Goal: Entertainment & Leisure: Consume media (video, audio)

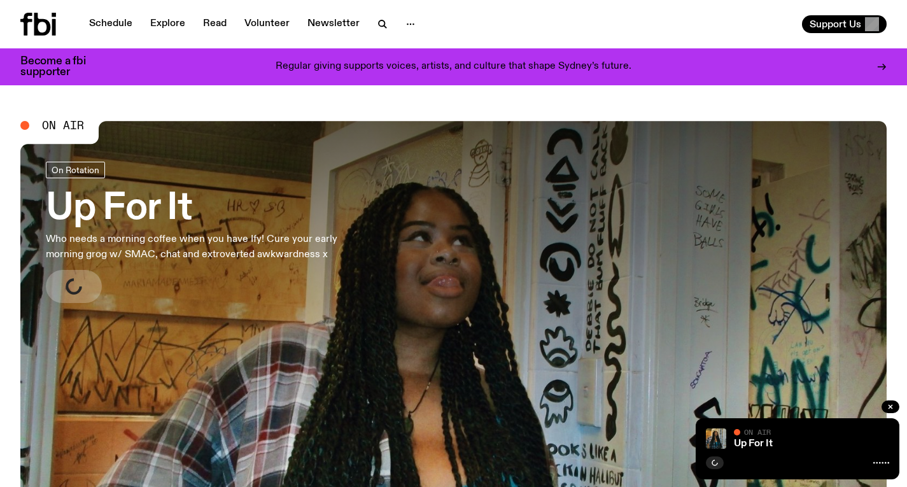
click at [134, 216] on h3 "Up For It" at bounding box center [209, 209] width 326 height 36
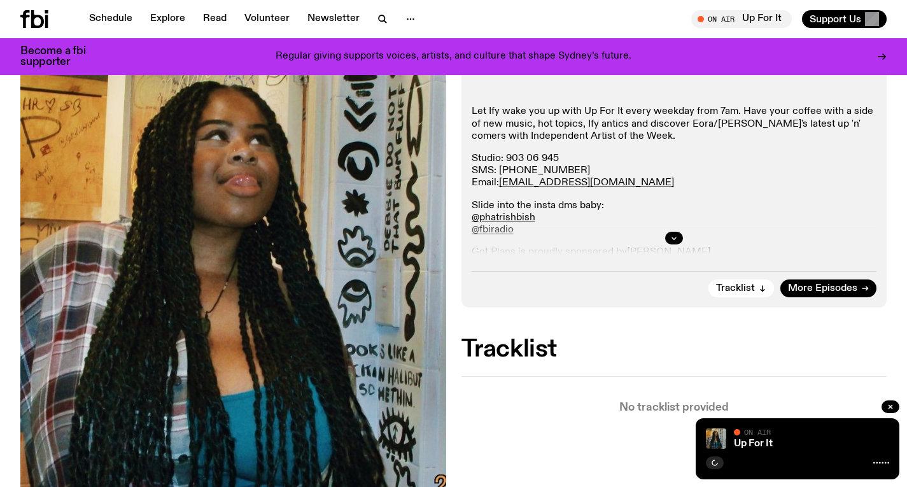
scroll to position [358, 0]
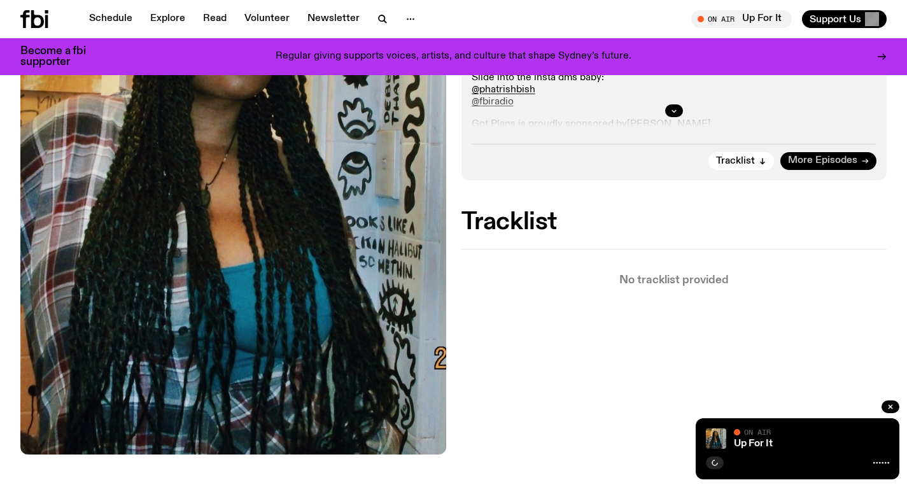
click at [848, 160] on span "More Episodes" at bounding box center [822, 161] width 69 height 10
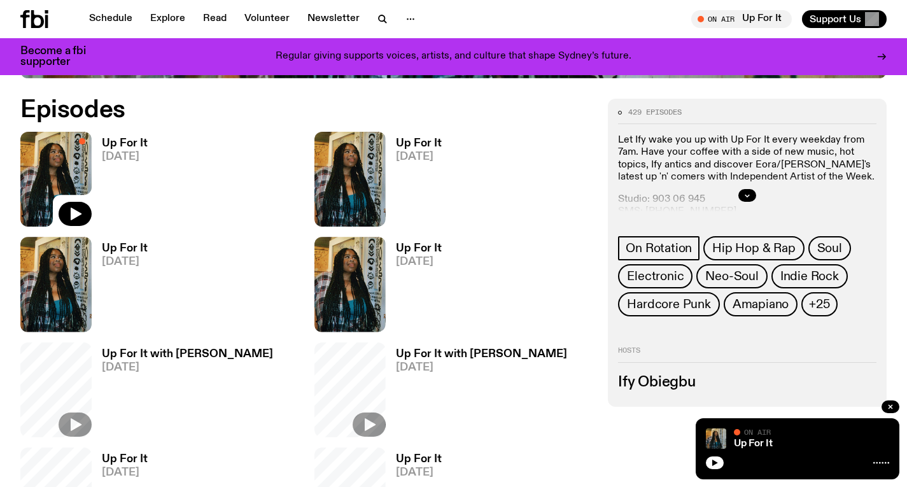
scroll to position [596, 0]
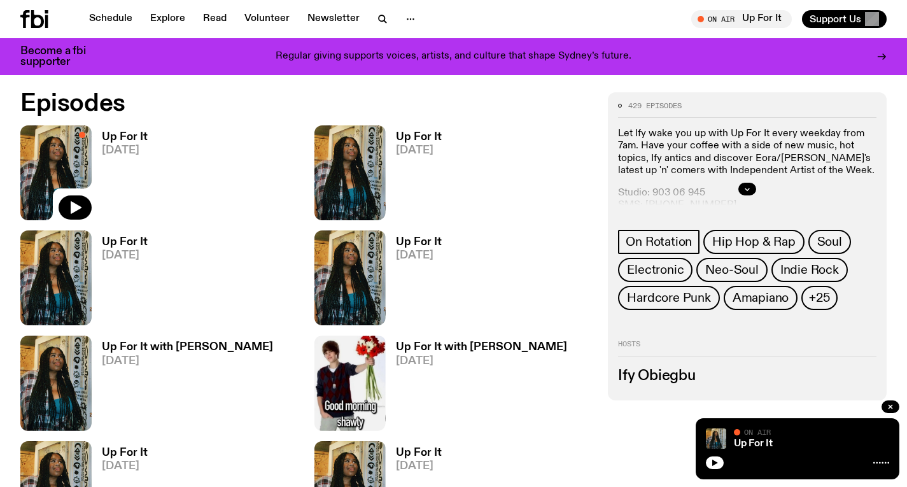
click at [434, 145] on span "21.08.25" at bounding box center [419, 150] width 46 height 11
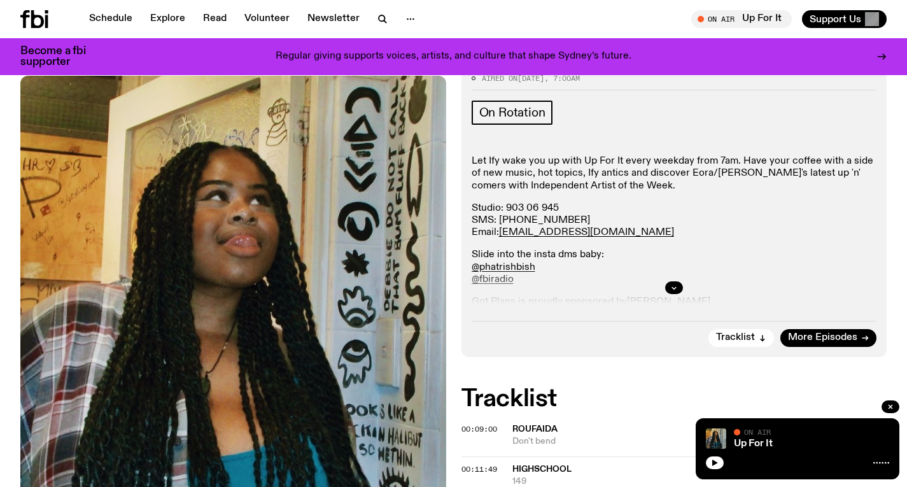
scroll to position [202, 0]
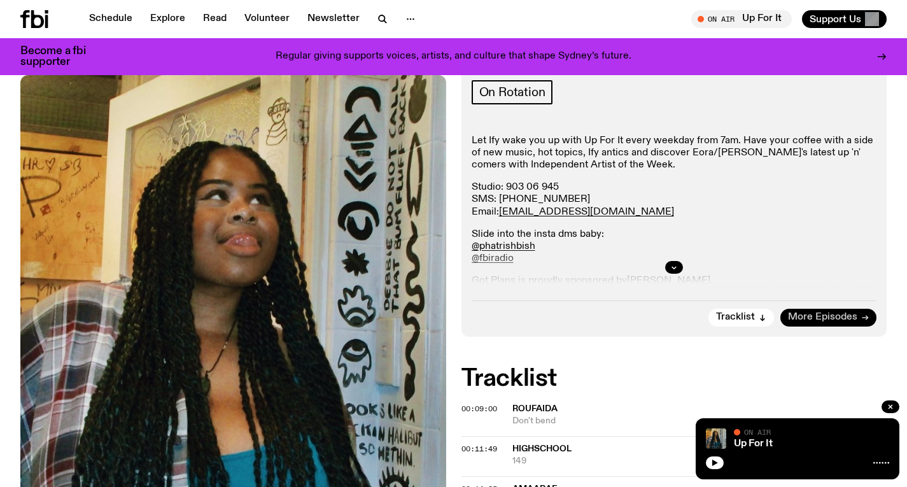
click at [801, 315] on span "More Episodes" at bounding box center [822, 318] width 69 height 10
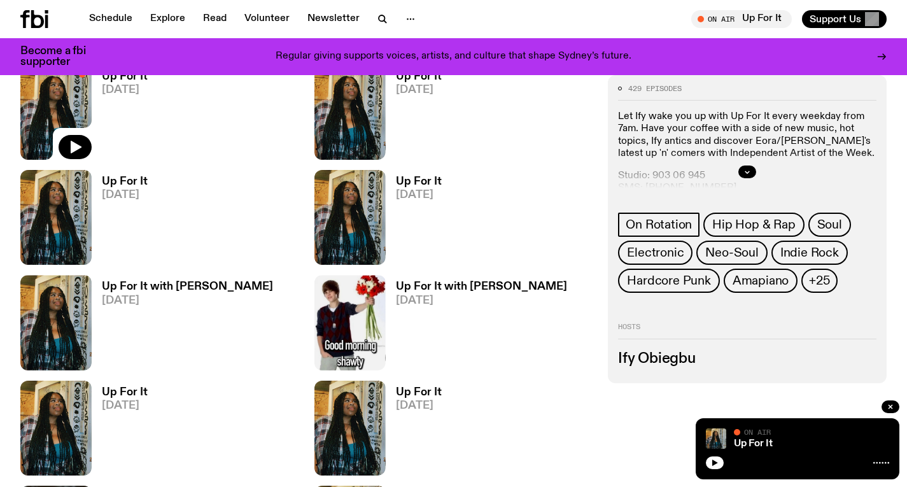
scroll to position [542, 0]
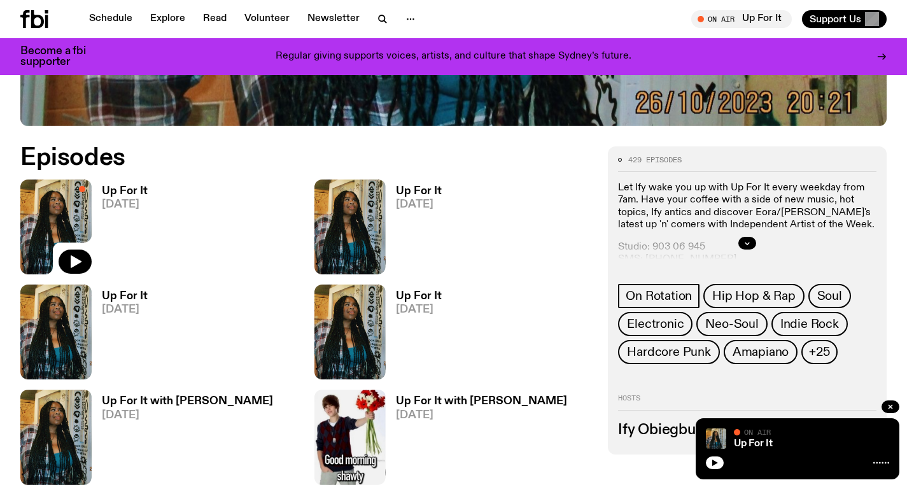
click at [104, 190] on h3 "Up For It" at bounding box center [125, 191] width 46 height 11
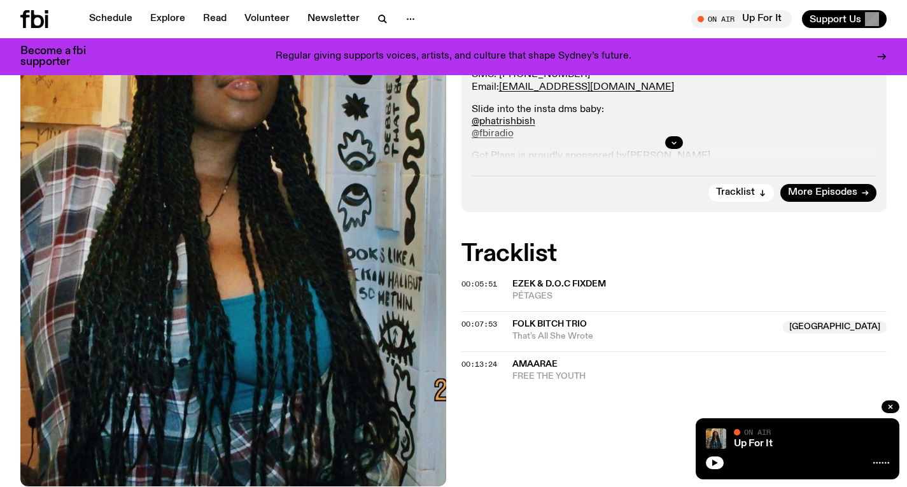
scroll to position [326, 0]
click at [670, 137] on button "button" at bounding box center [674, 143] width 18 height 13
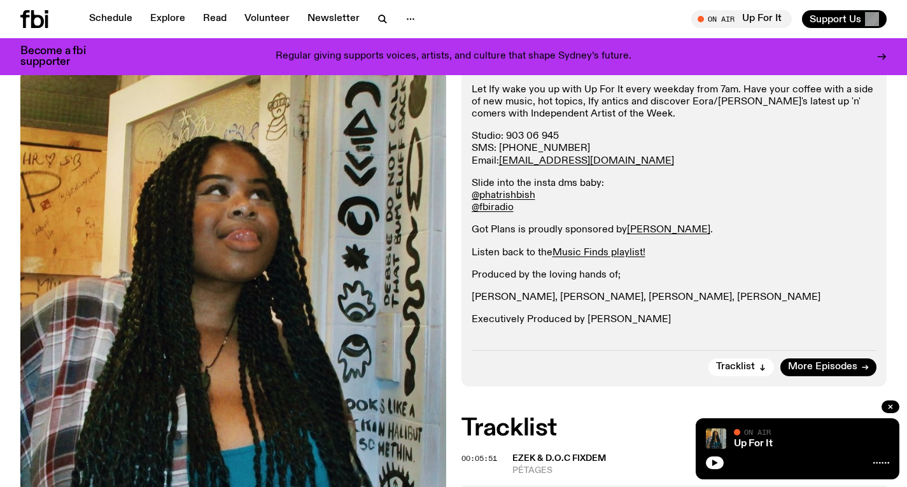
scroll to position [265, 0]
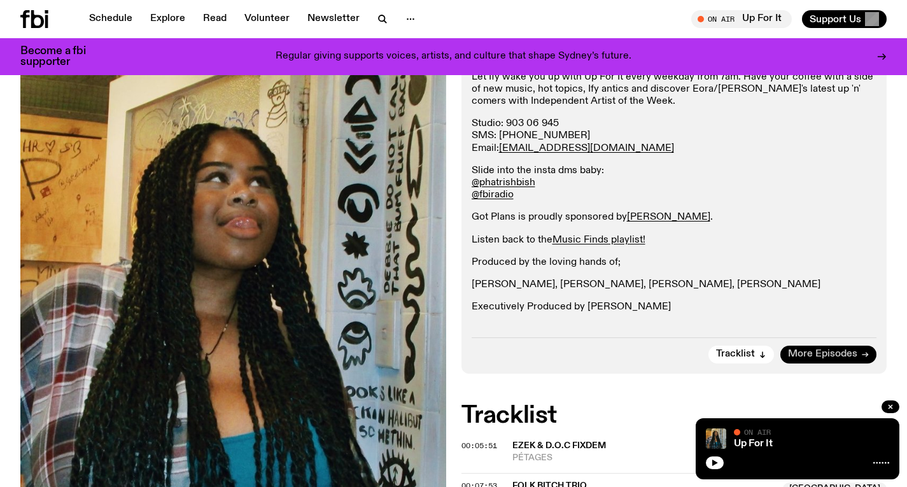
click at [791, 349] on span "More Episodes" at bounding box center [822, 354] width 69 height 10
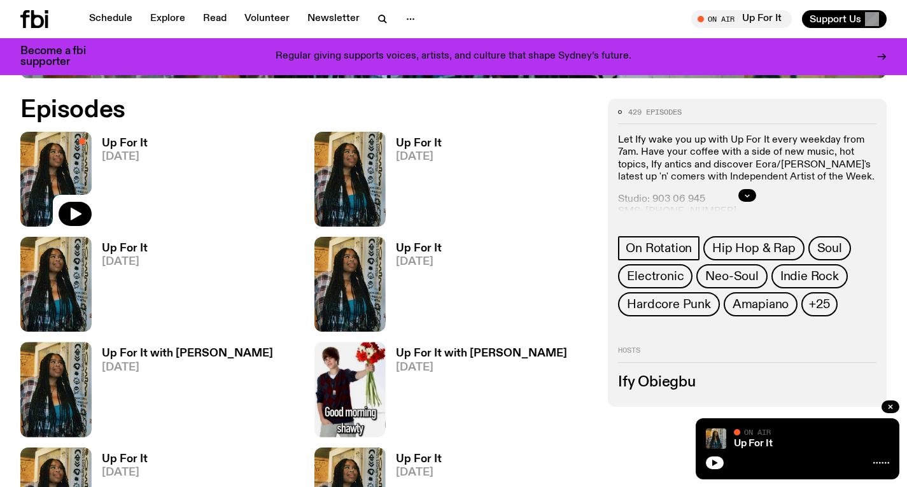
scroll to position [603, 0]
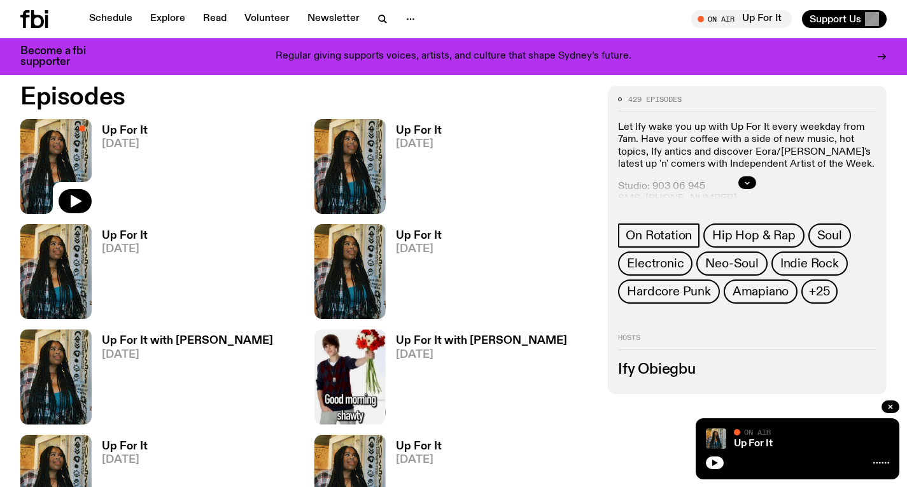
click at [426, 134] on h3 "Up For It" at bounding box center [419, 130] width 46 height 11
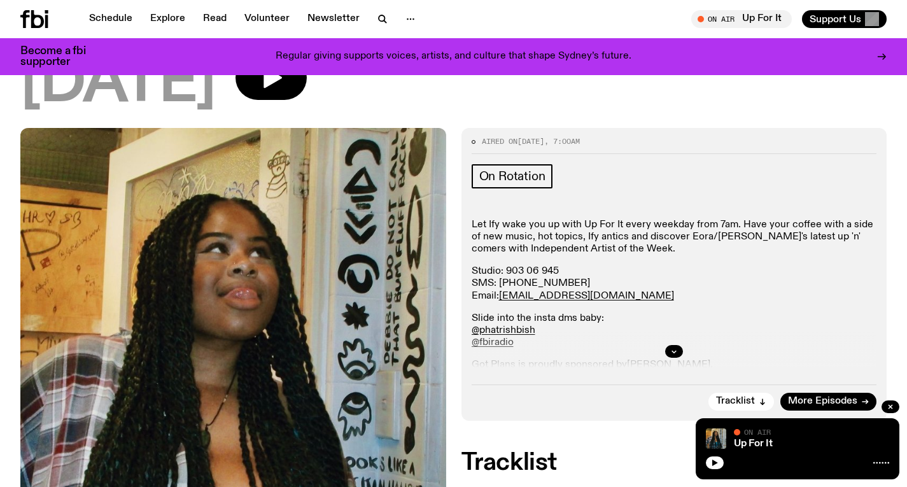
scroll to position [209, 0]
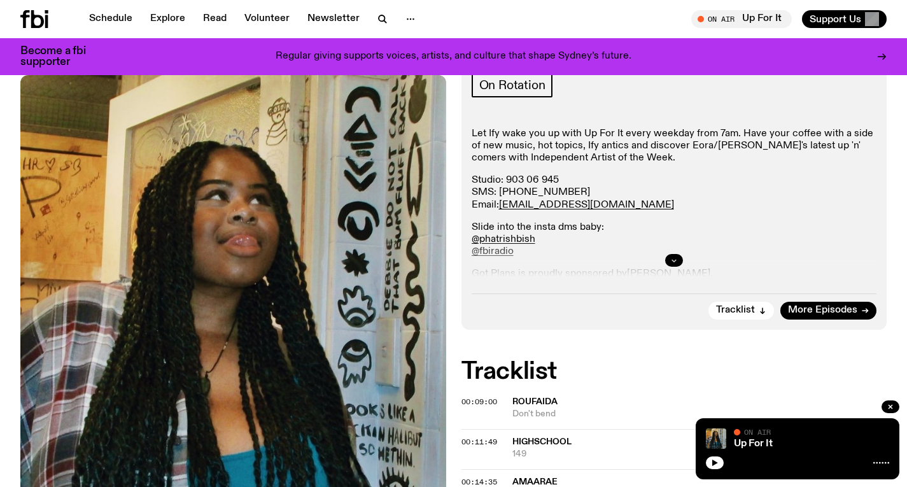
click at [676, 260] on icon "button" at bounding box center [674, 261] width 4 height 2
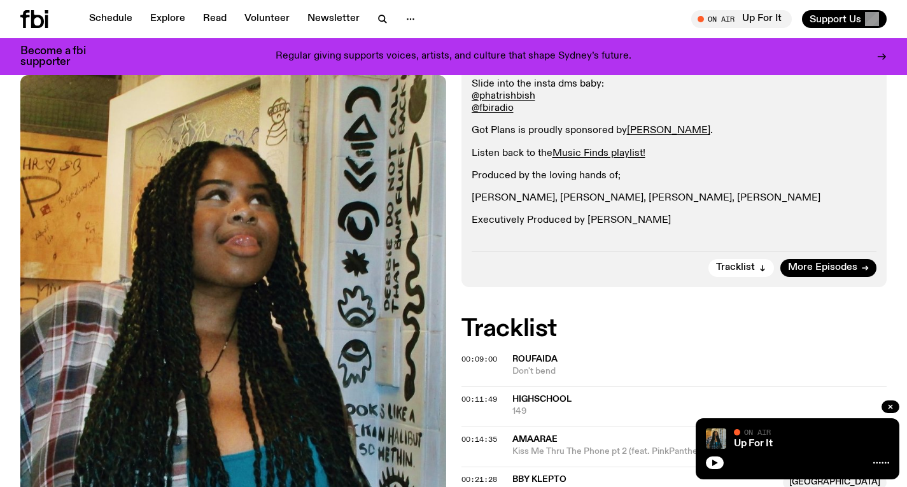
scroll to position [353, 0]
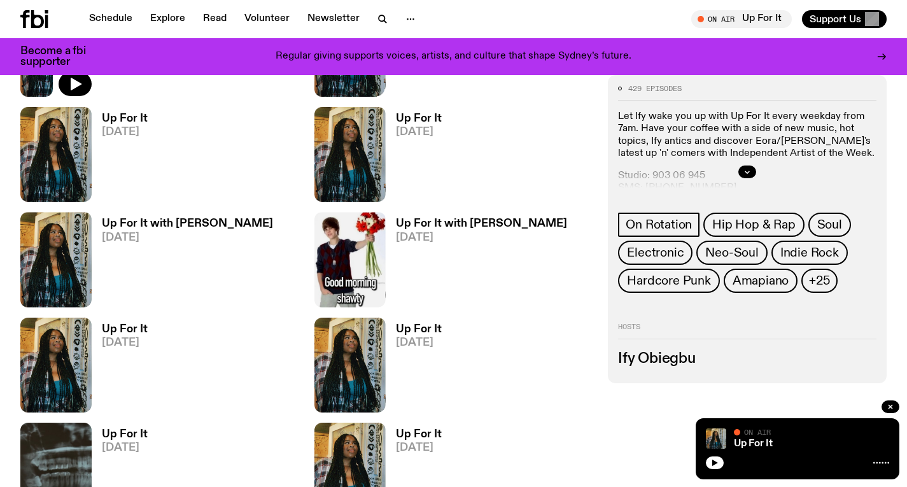
scroll to position [723, 0]
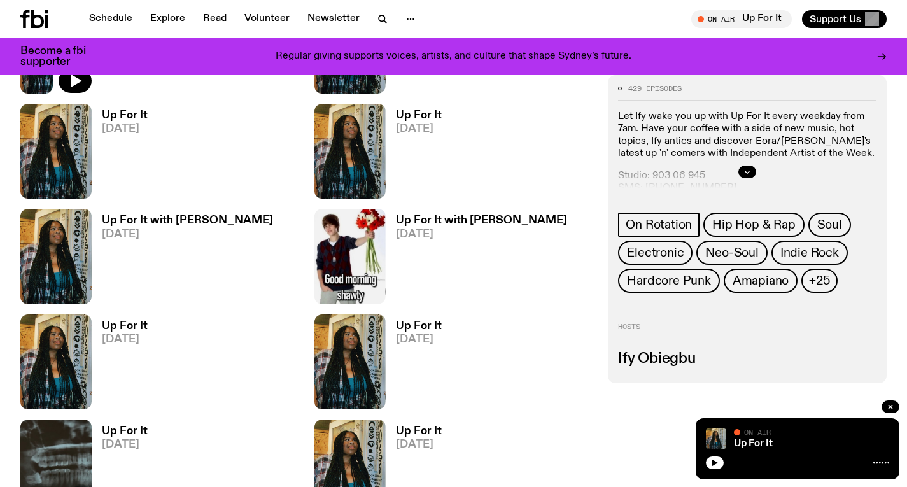
click at [466, 222] on h3 "Up For It with Louisa Christie" at bounding box center [481, 220] width 171 height 11
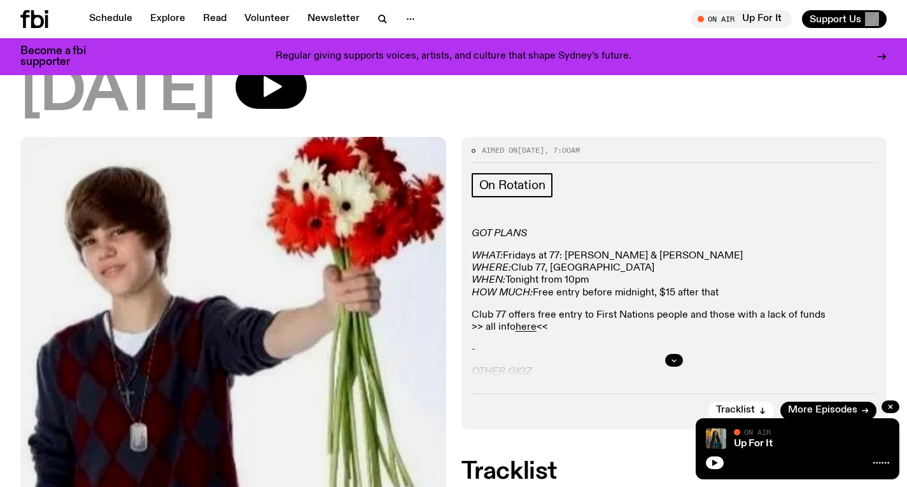
scroll to position [186, 0]
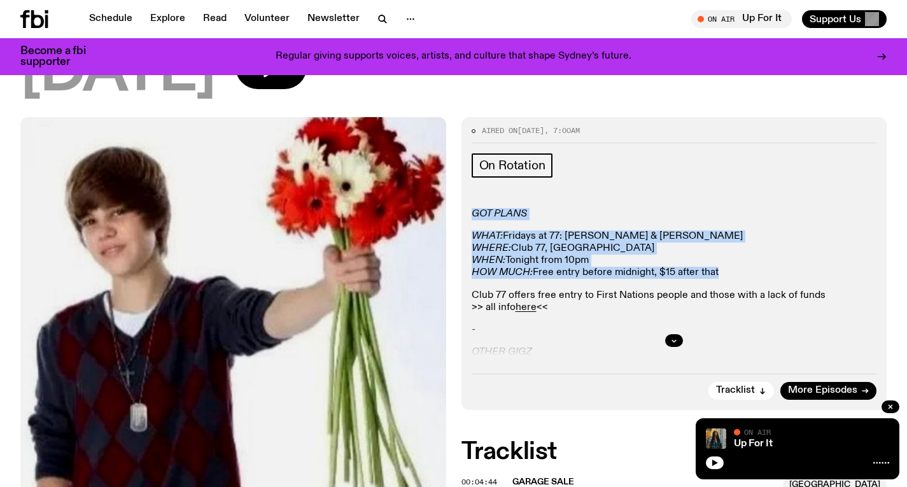
drag, startPoint x: 724, startPoint y: 212, endPoint x: 474, endPoint y: 155, distance: 255.9
click at [474, 208] on div "GOT PLANS WHAT: Fridays at 77: Johnny Lieu & Louli WHERE: Club 77, Darlinghurst…" at bounding box center [674, 306] width 405 height 197
copy div "GOT PLANS WHAT: Fridays at 77: Johnny Lieu & Louli WHERE: Club 77, Darlinghurst…"
click at [31, 22] on icon at bounding box center [37, 19] width 13 height 18
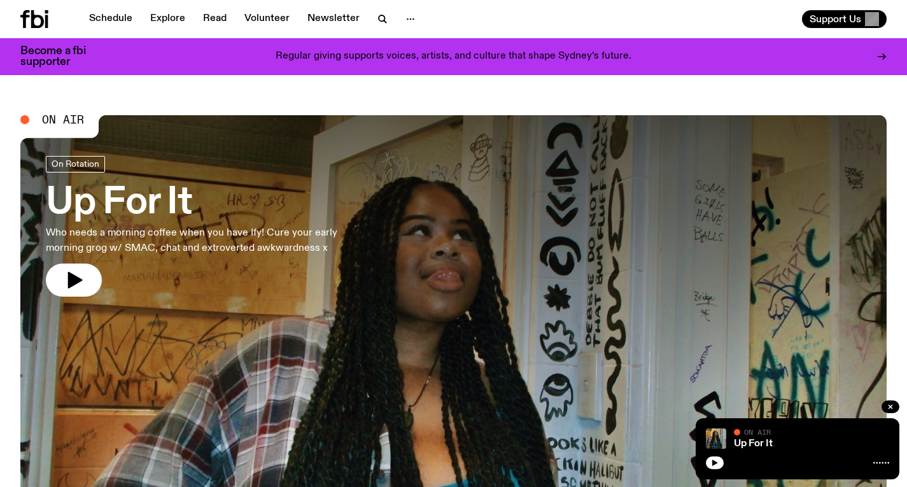
scroll to position [173, 0]
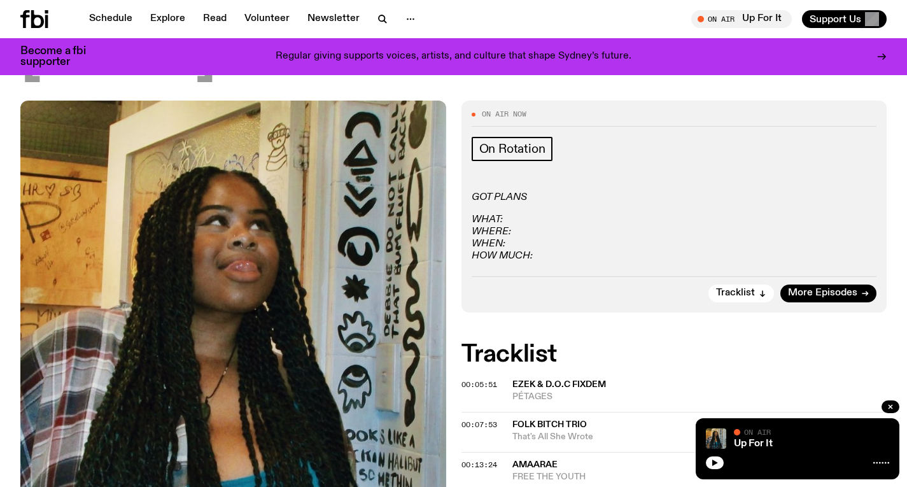
scroll to position [149, 0]
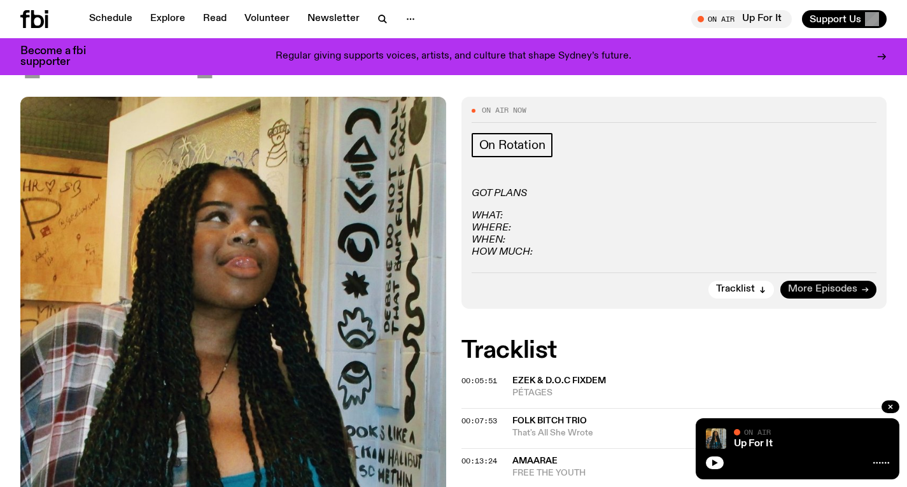
click at [836, 290] on span "More Episodes" at bounding box center [822, 290] width 69 height 10
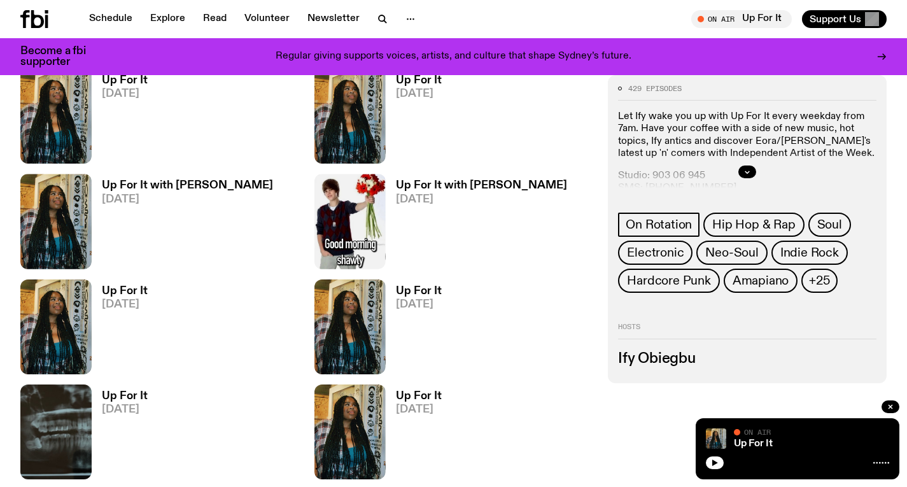
scroll to position [768, 0]
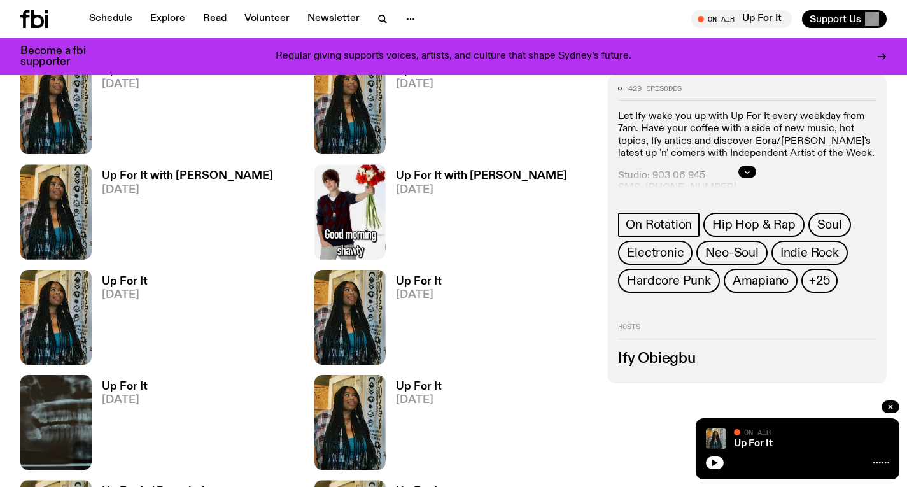
click at [492, 181] on h3 "Up For It with Louisa Christie" at bounding box center [481, 176] width 171 height 11
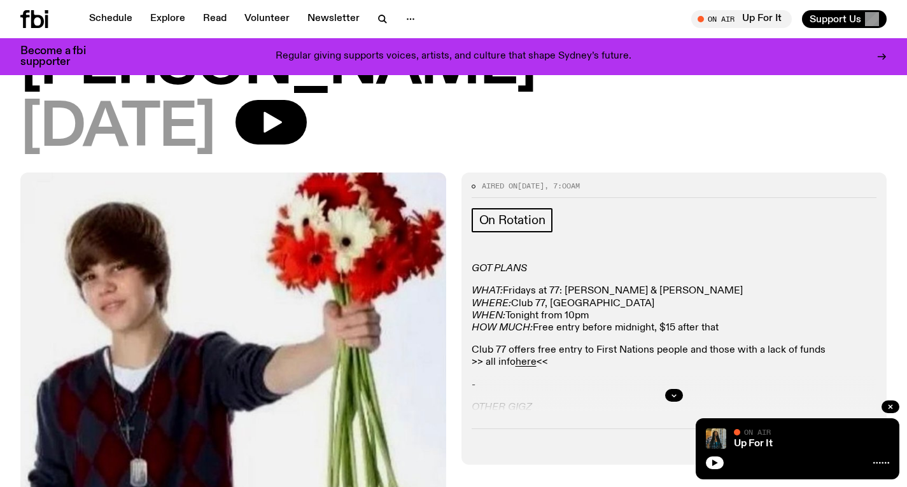
scroll to position [135, 0]
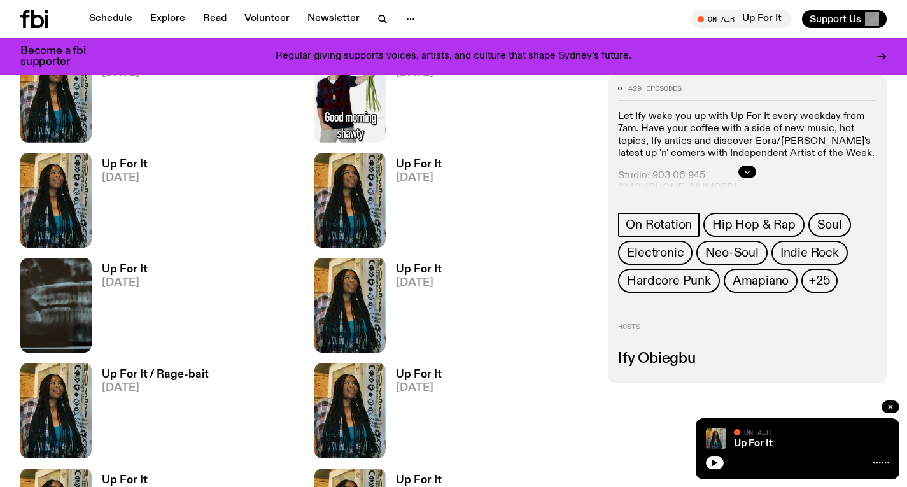
scroll to position [893, 0]
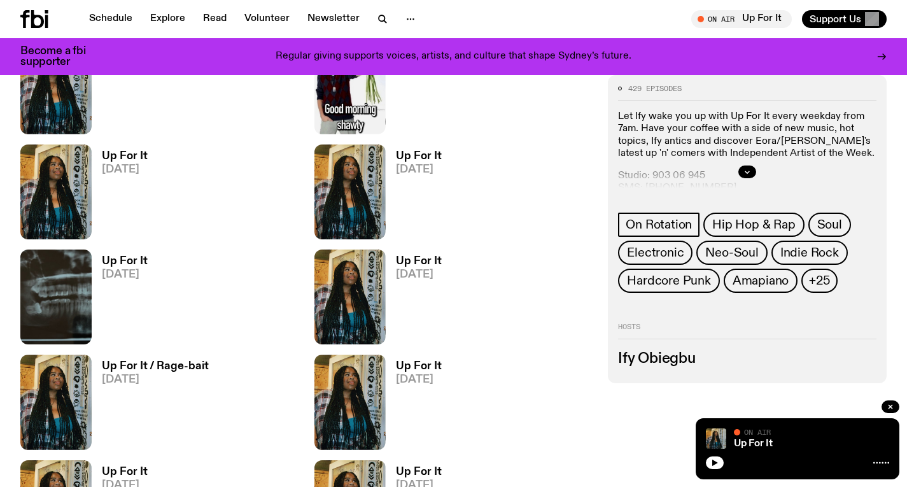
click at [123, 263] on h3 "Up For It" at bounding box center [125, 261] width 46 height 11
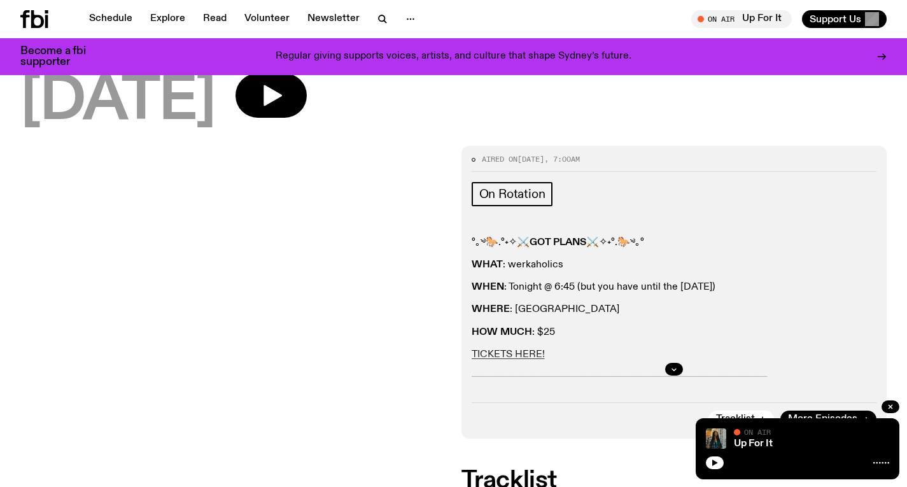
scroll to position [229, 0]
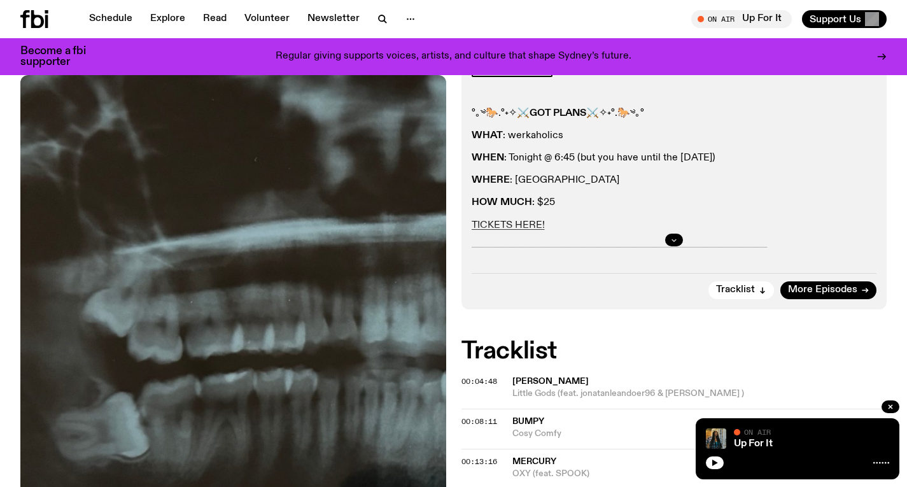
click at [673, 242] on icon "button" at bounding box center [674, 240] width 8 height 8
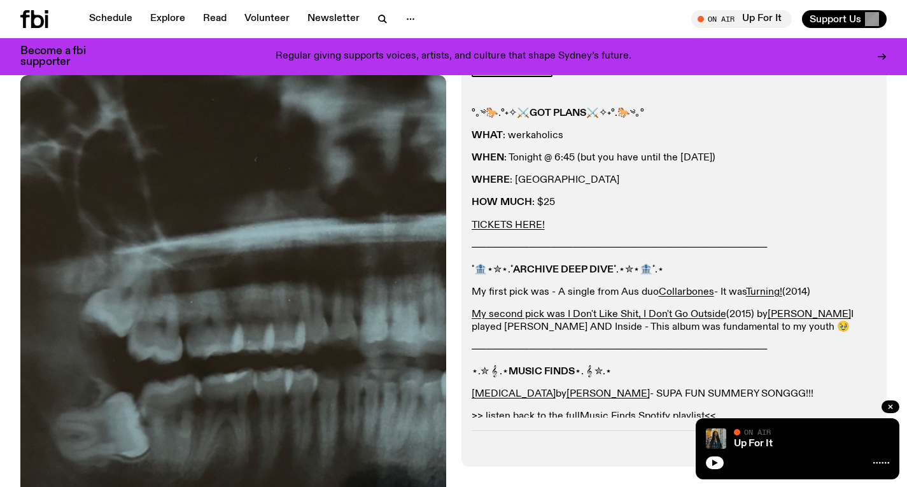
click at [656, 253] on p "─────────────────────────────────────────" at bounding box center [674, 248] width 405 height 12
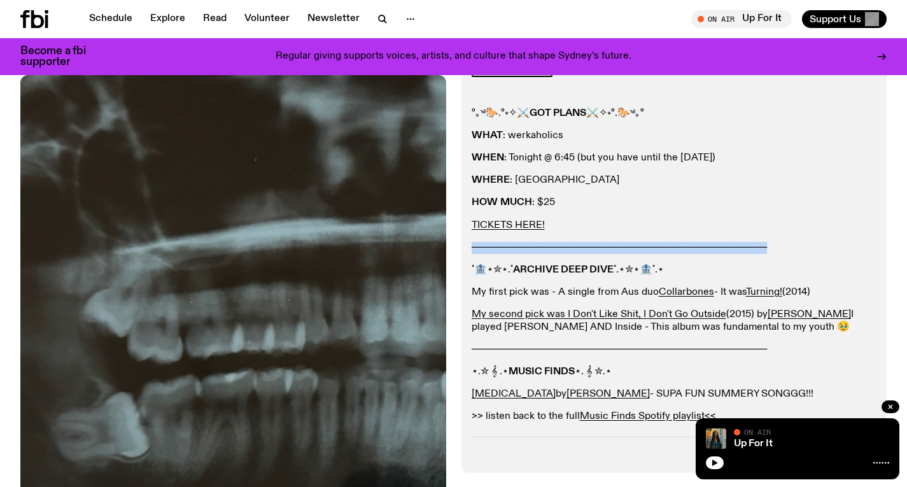
copy div "─────────────────────────────────────────"
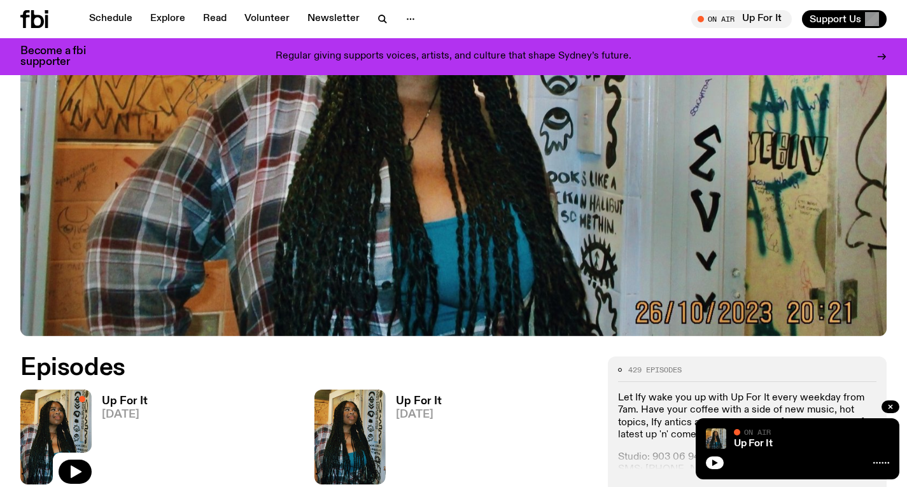
scroll to position [318, 0]
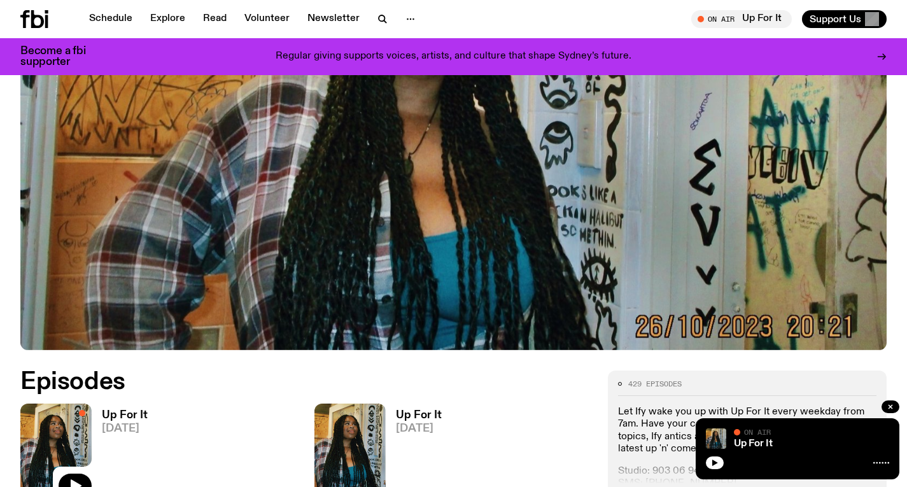
click at [123, 434] on span "[DATE]" at bounding box center [125, 428] width 46 height 11
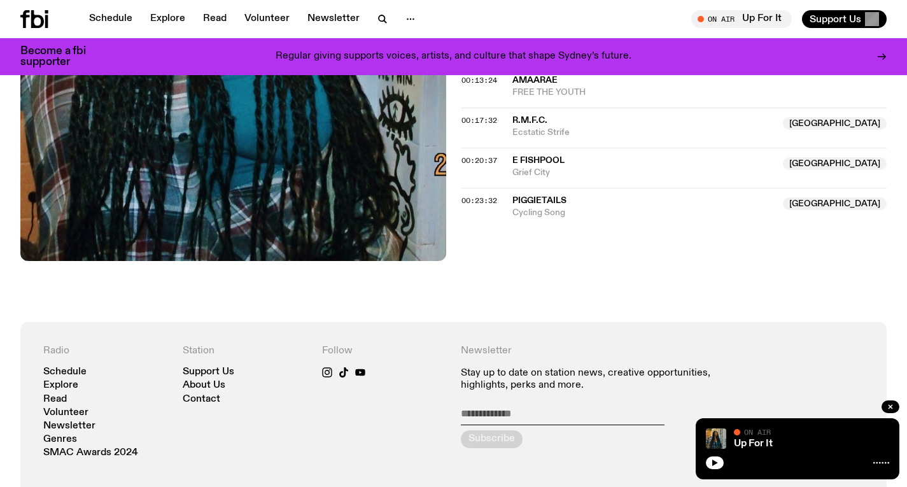
scroll to position [481, 0]
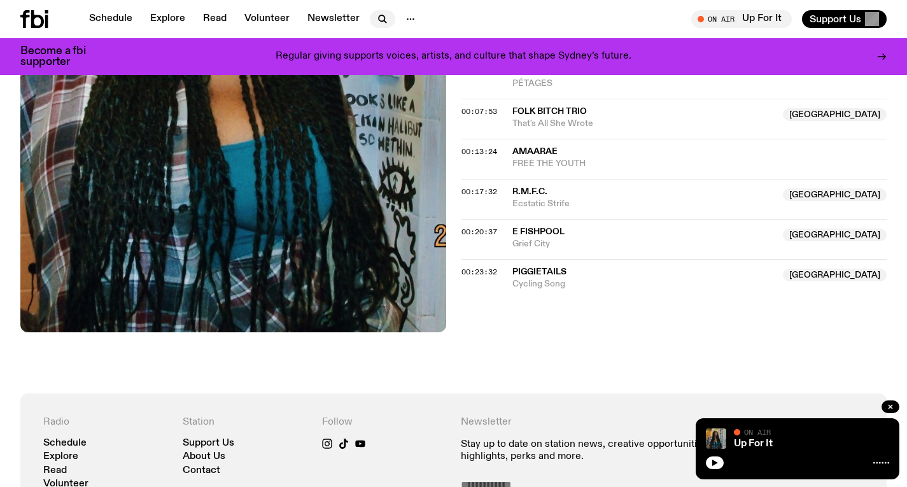
click at [376, 13] on icon "button" at bounding box center [382, 18] width 15 height 15
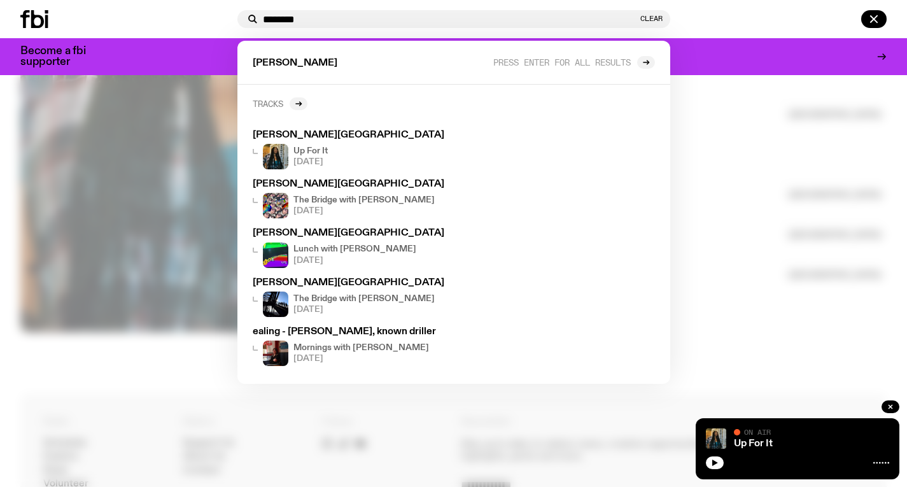
type input "*******"
click at [274, 107] on h2 "Tracks" at bounding box center [268, 104] width 31 height 10
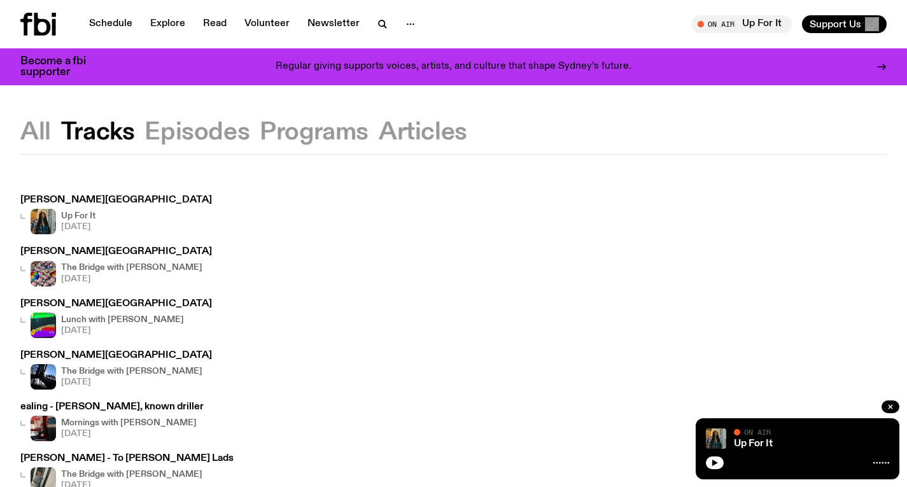
click at [38, 20] on icon at bounding box center [42, 24] width 17 height 23
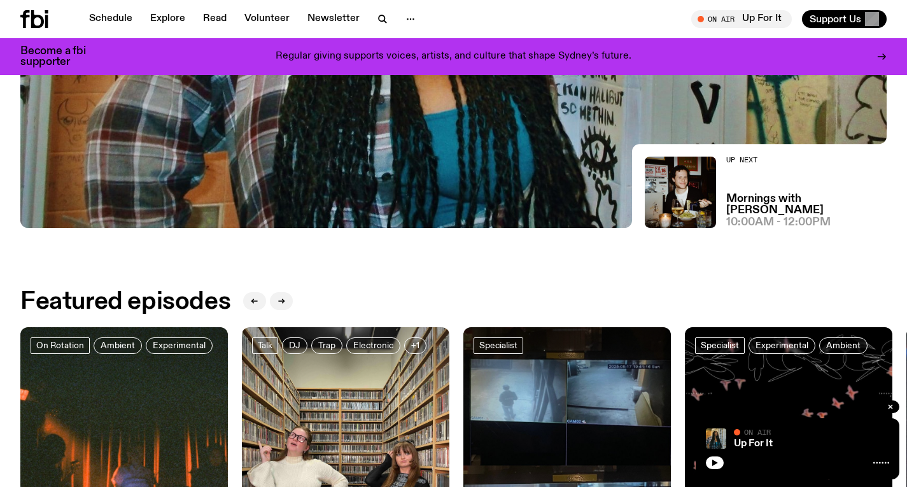
scroll to position [227, 0]
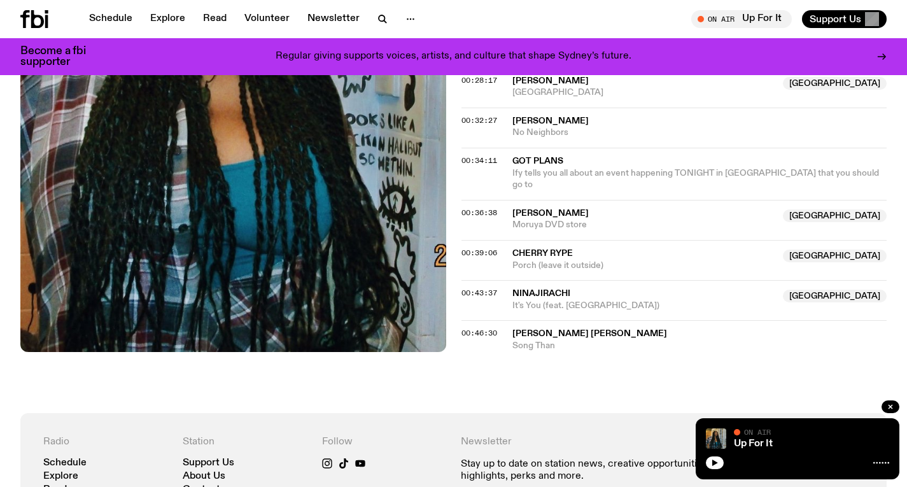
scroll to position [718, 0]
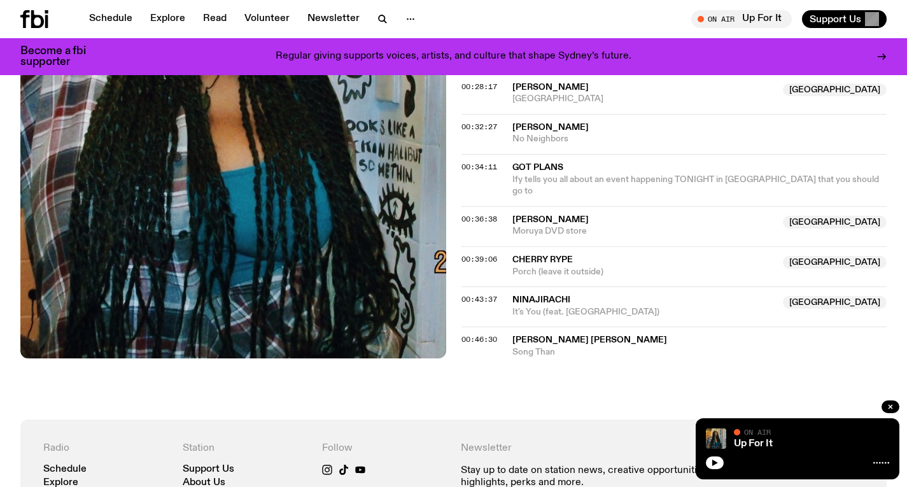
click at [545, 335] on span "[PERSON_NAME] [PERSON_NAME]" at bounding box center [589, 339] width 155 height 9
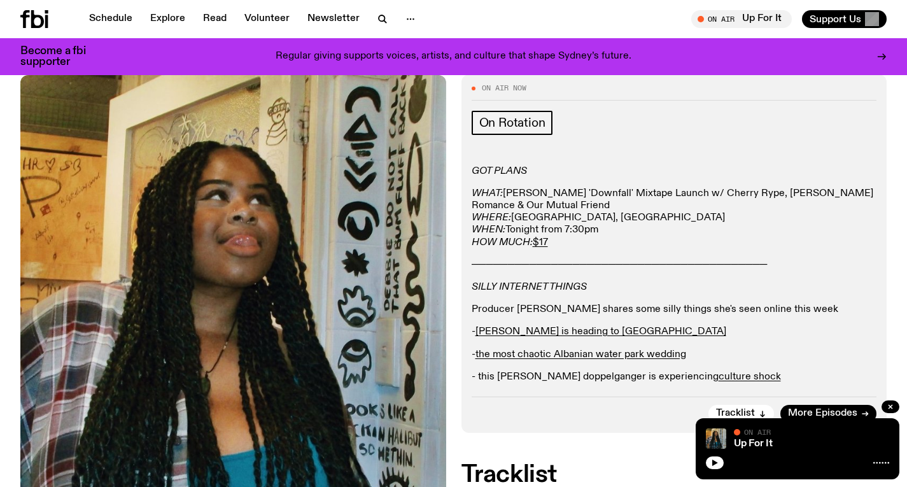
scroll to position [173, 0]
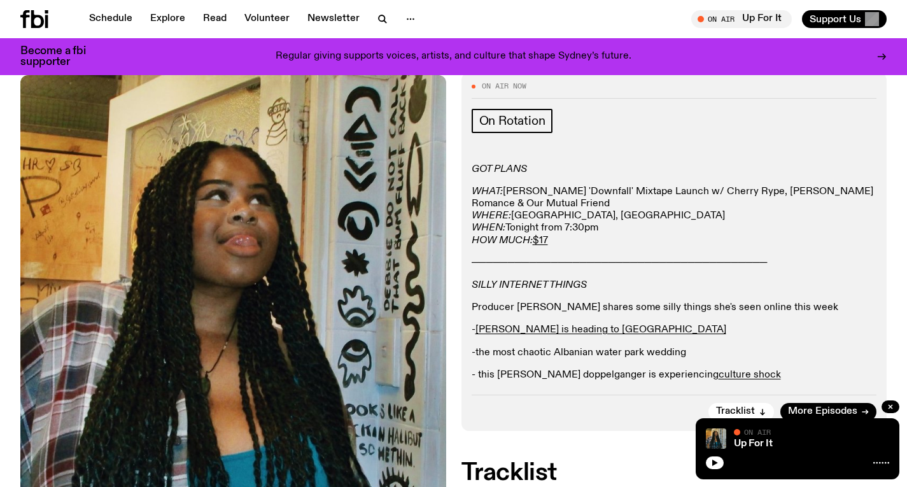
click at [564, 354] on link "the most chaotic Albanian water park wedding" at bounding box center [581, 353] width 211 height 10
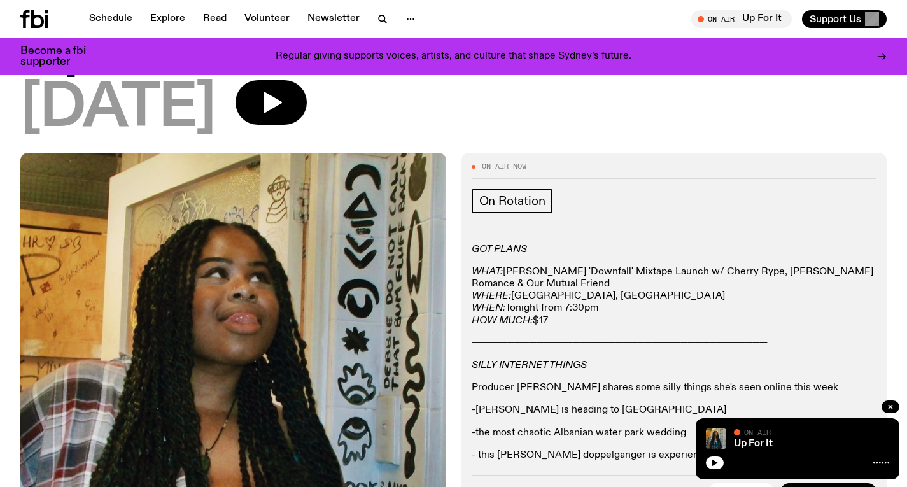
scroll to position [0, 0]
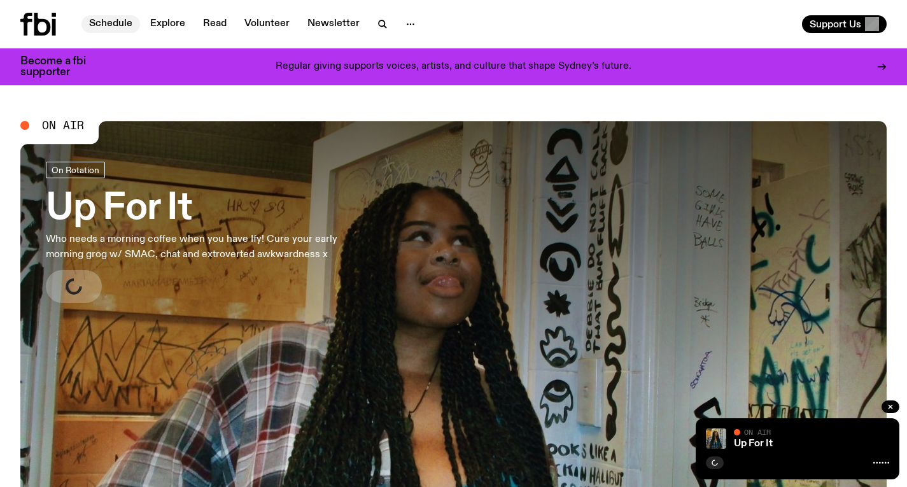
click at [102, 20] on link "Schedule" at bounding box center [110, 24] width 59 height 18
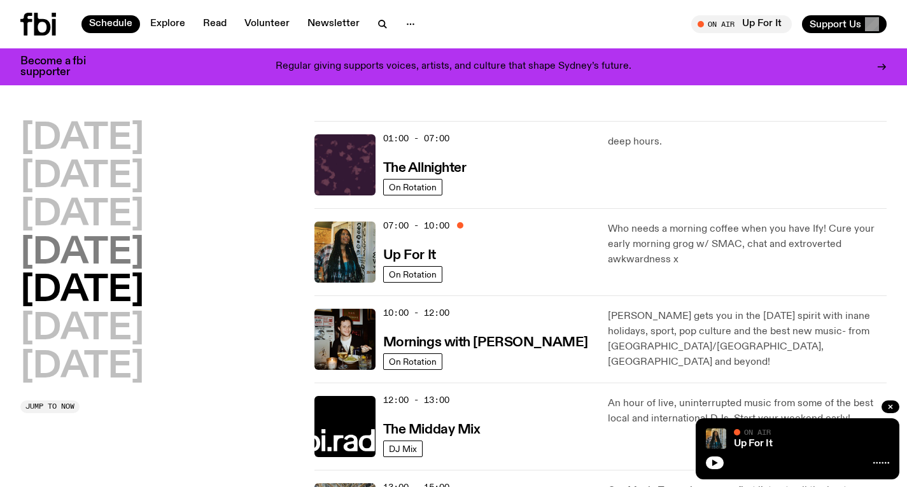
click at [144, 264] on h2 "Thursday" at bounding box center [81, 254] width 123 height 36
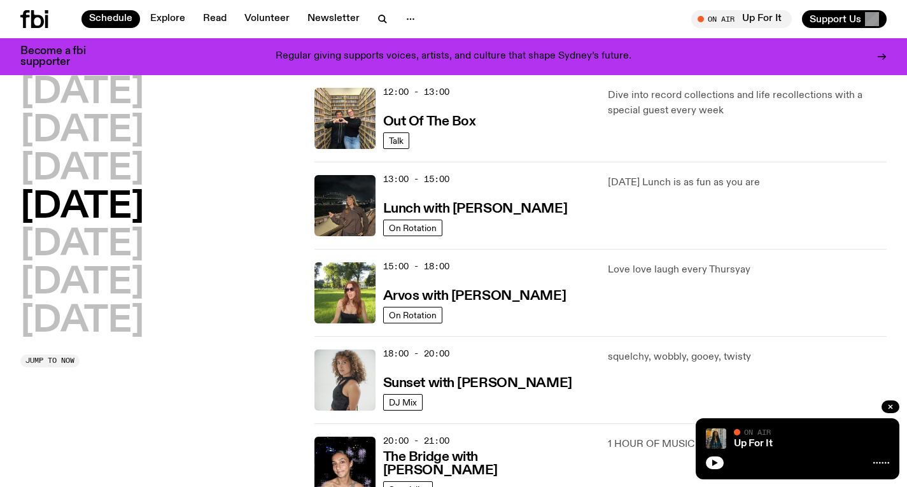
scroll to position [388, 0]
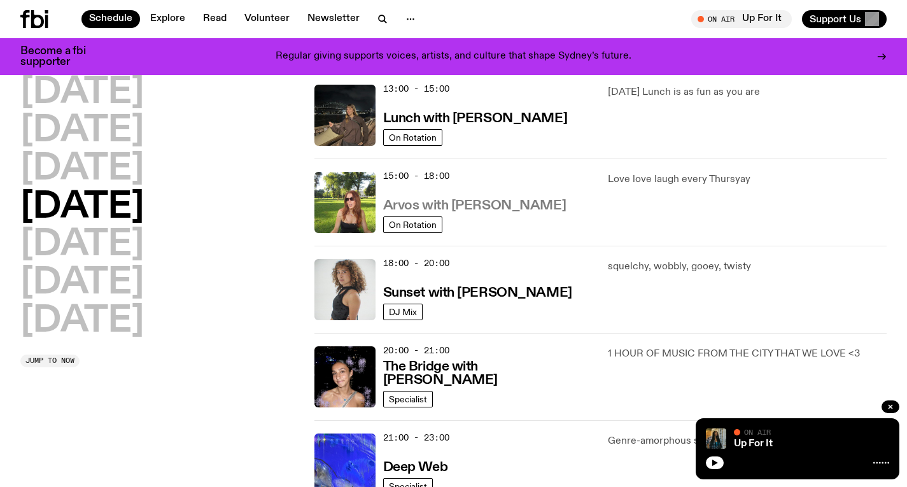
click at [441, 211] on h3 "Arvos with Lizzie Bowles" at bounding box center [474, 205] width 183 height 13
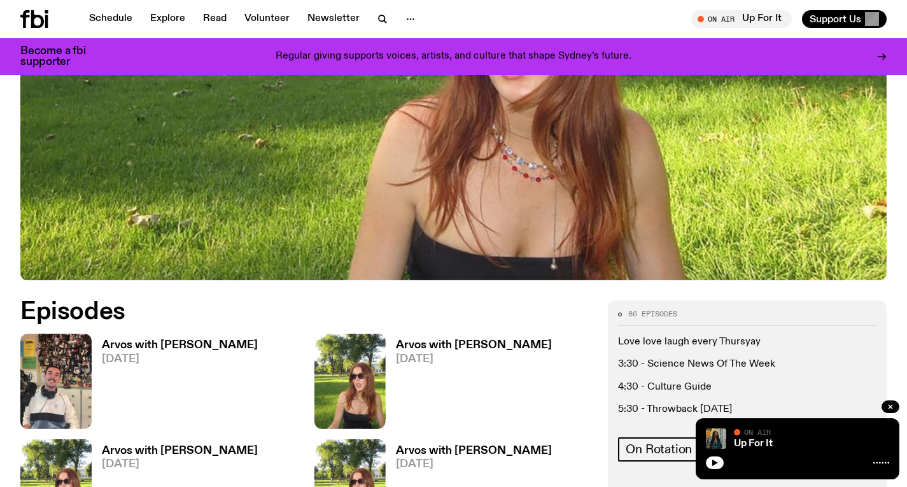
scroll to position [497, 0]
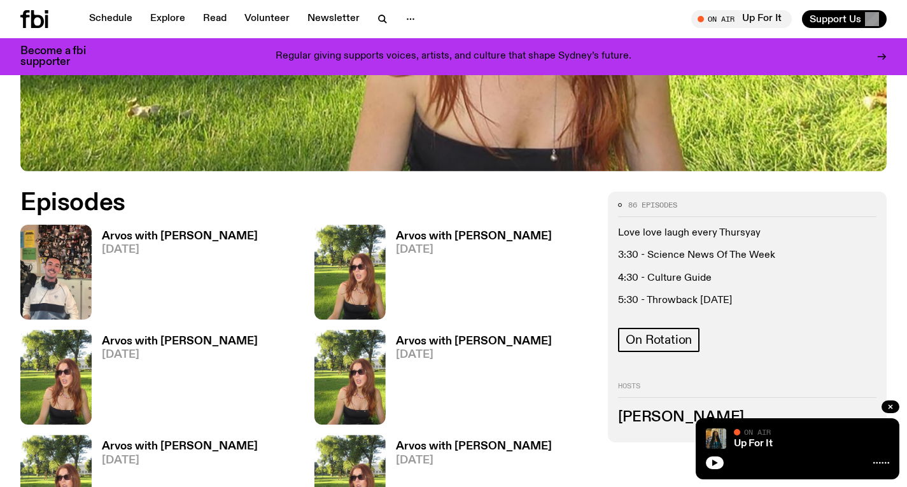
click at [152, 247] on span "21.08.25" at bounding box center [180, 249] width 156 height 11
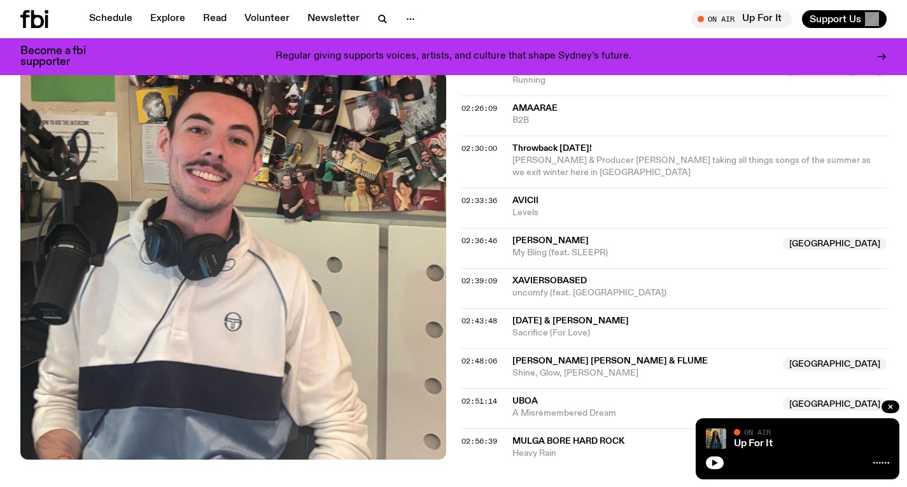
scroll to position [1856, 0]
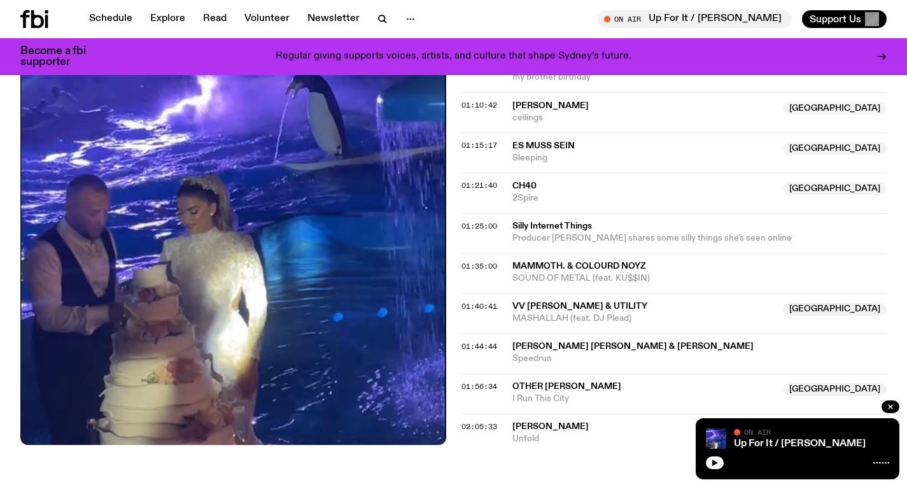
scroll to position [1278, 0]
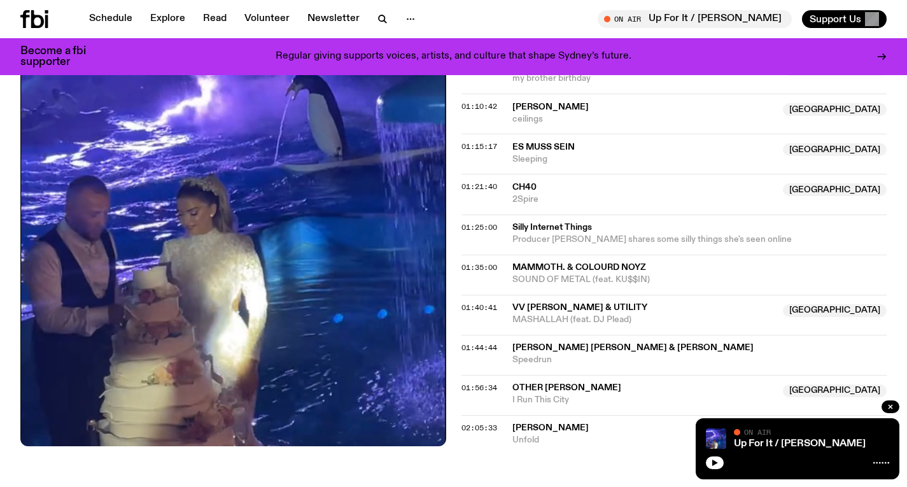
click at [486, 255] on div "01:35:00 MAMMOTH. & COLOURD NOYZ SOUND OF METAL (feat. KU$$IN)" at bounding box center [675, 275] width 426 height 40
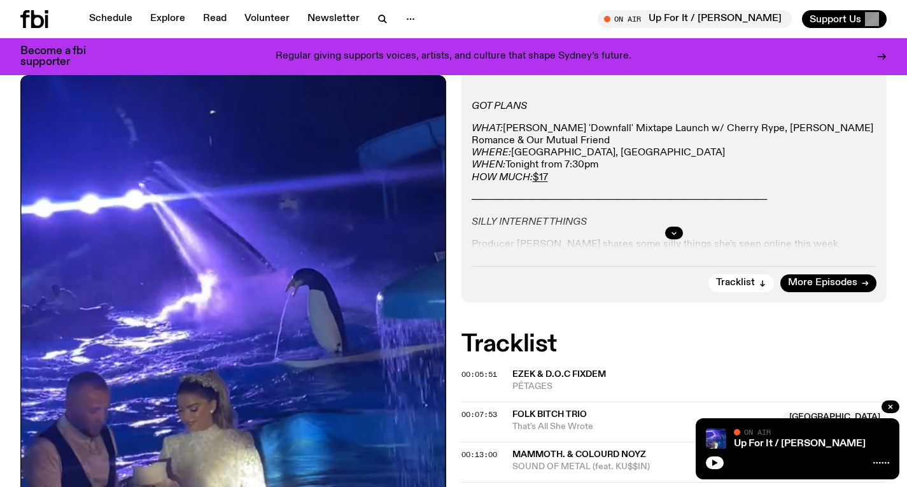
scroll to position [211, 0]
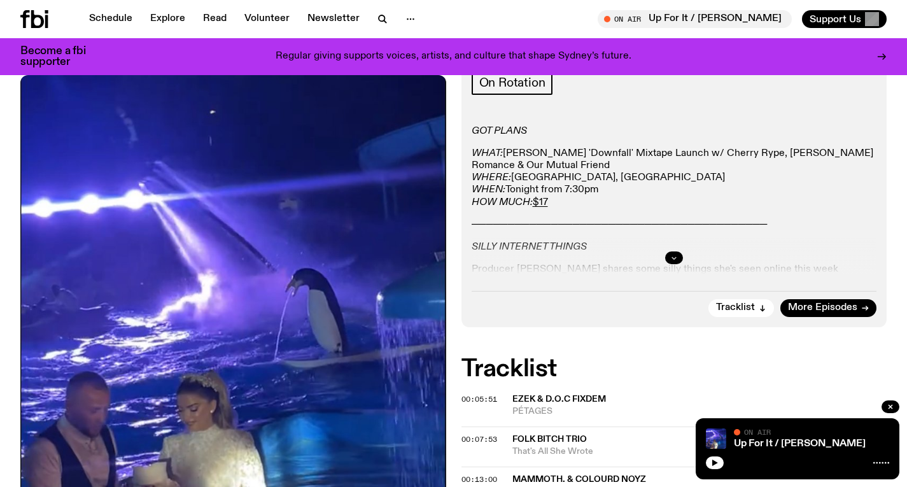
click at [670, 254] on icon "button" at bounding box center [674, 258] width 8 height 8
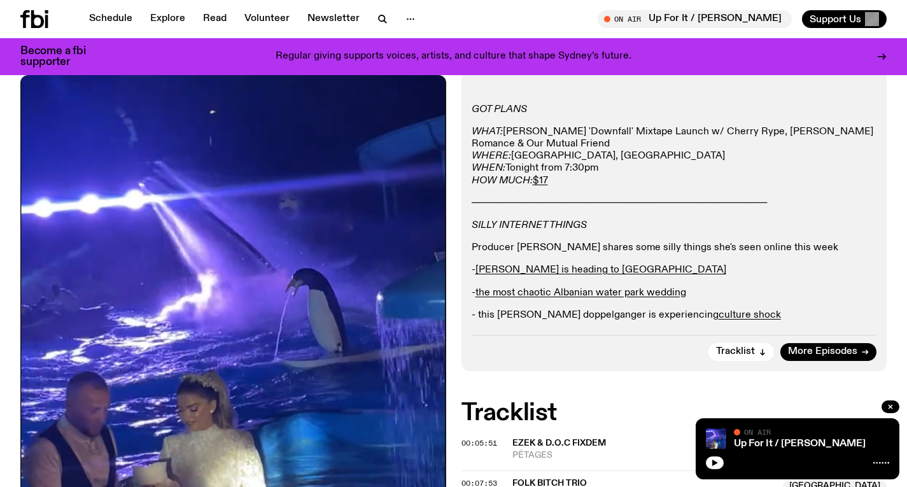
scroll to position [299, 0]
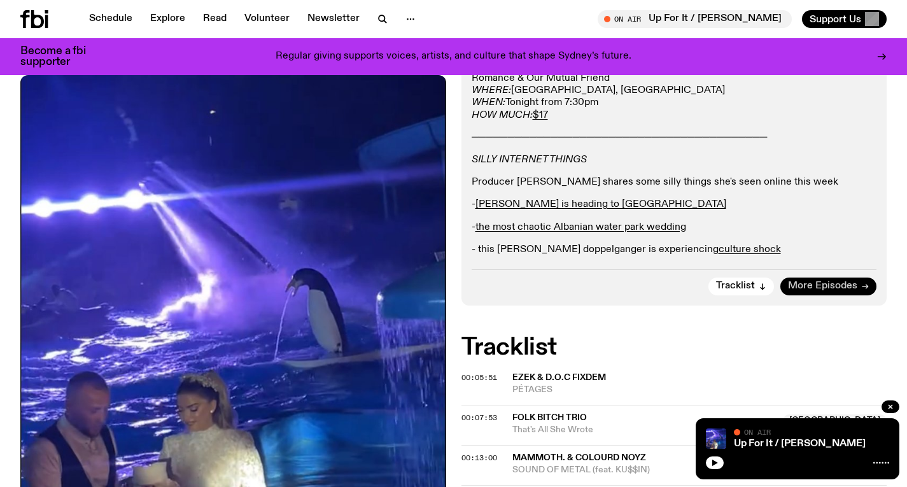
click at [812, 293] on link "More Episodes" at bounding box center [828, 287] width 96 height 18
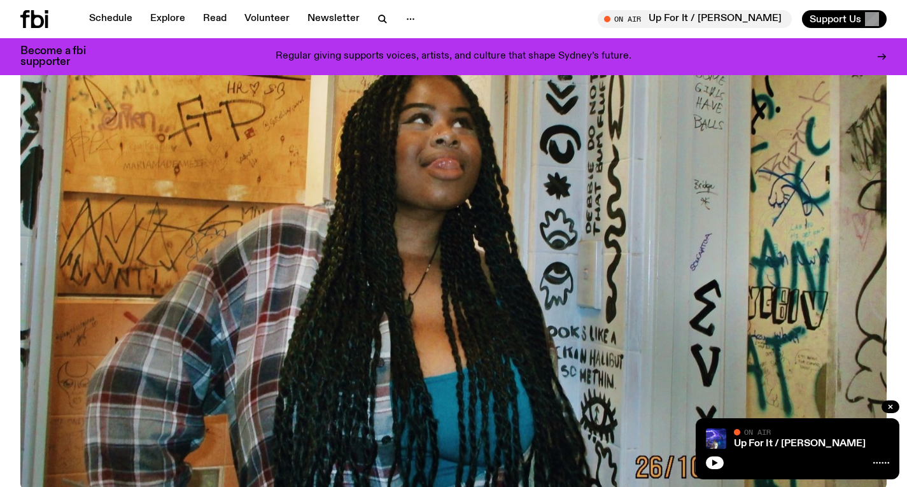
scroll to position [347, 0]
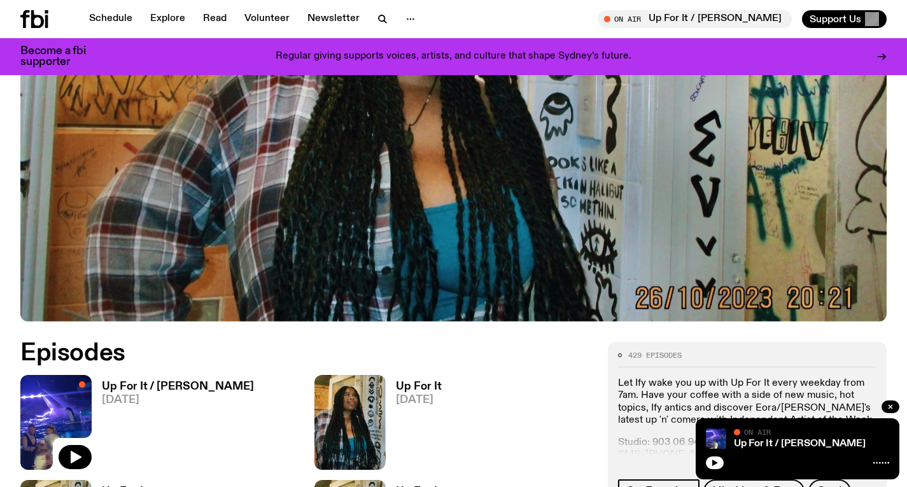
click at [181, 381] on h3 "Up For It / [PERSON_NAME]" at bounding box center [178, 386] width 152 height 11
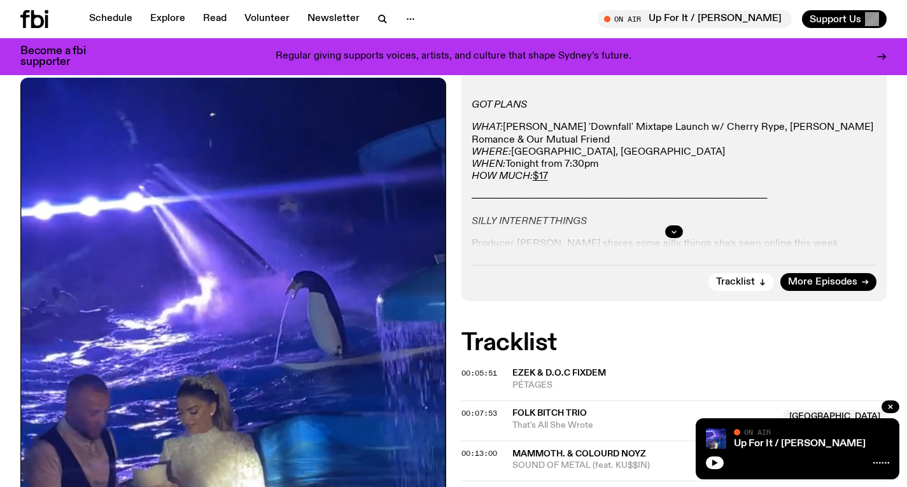
scroll to position [307, 0]
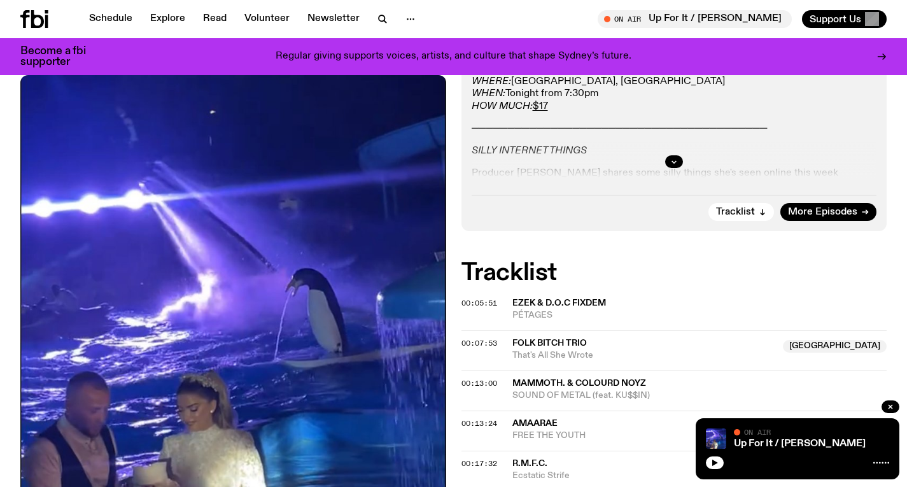
click at [664, 164] on div at bounding box center [674, 161] width 405 height 41
click at [673, 161] on icon "button" at bounding box center [674, 162] width 4 height 2
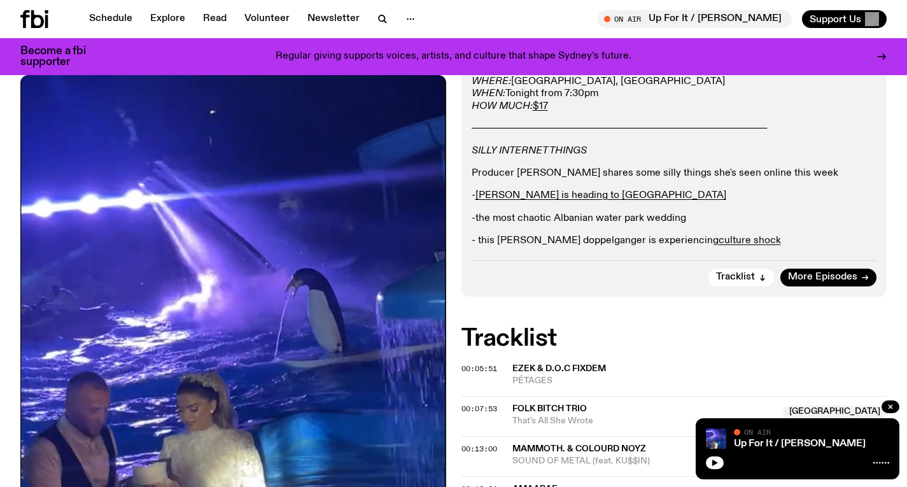
click at [649, 216] on link "the most chaotic Albanian water park wedding" at bounding box center [581, 218] width 211 height 10
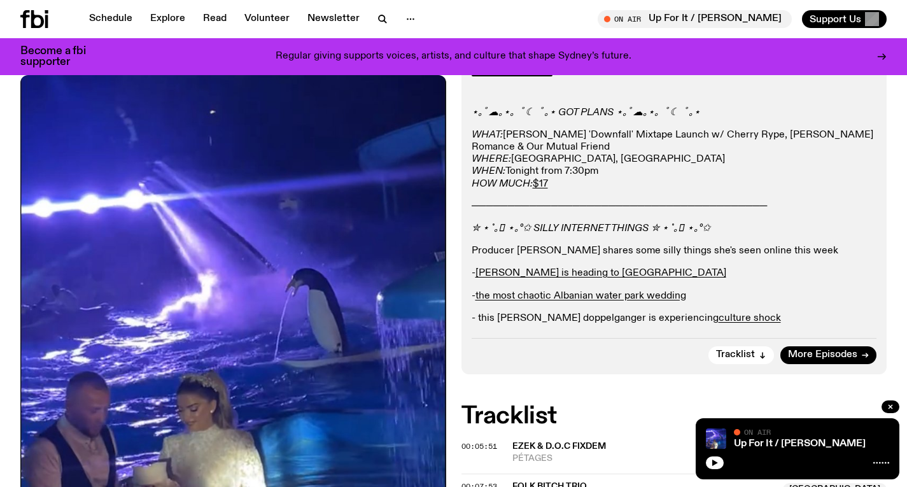
scroll to position [234, 0]
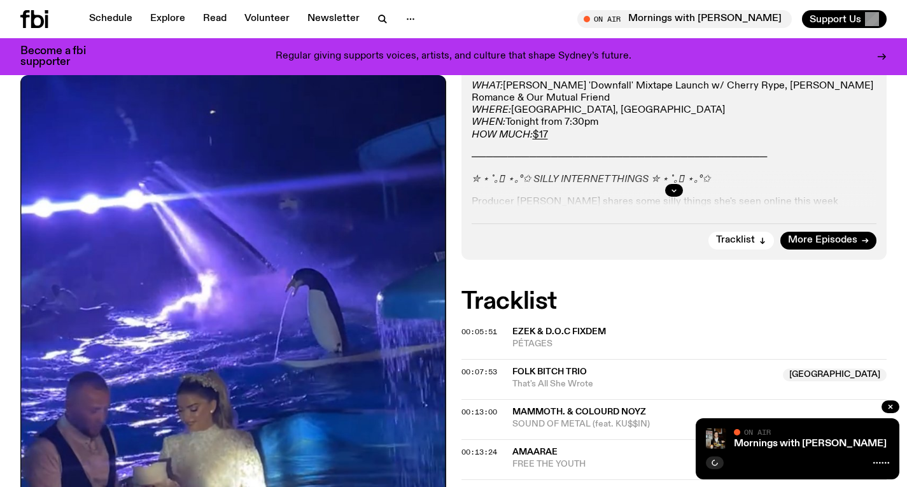
scroll to position [279, 0]
click at [673, 194] on icon "button" at bounding box center [674, 191] width 8 height 8
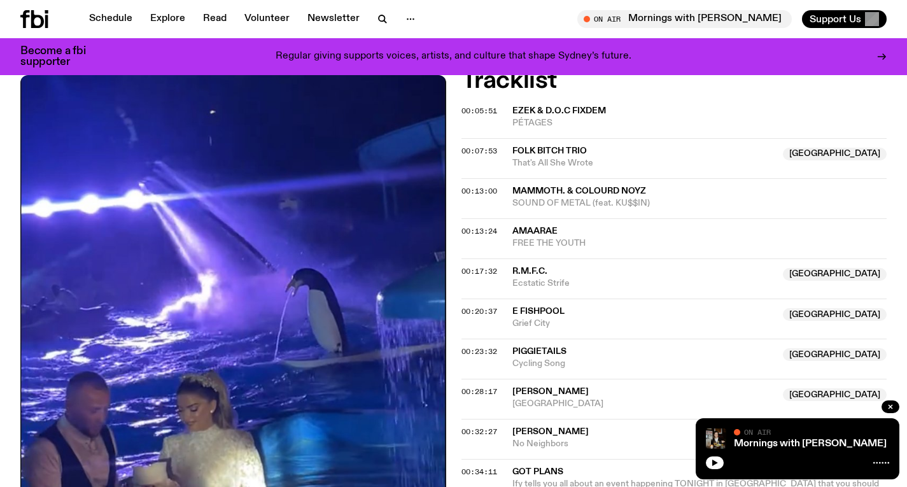
scroll to position [0, 0]
